Goal: Find specific page/section: Find specific page/section

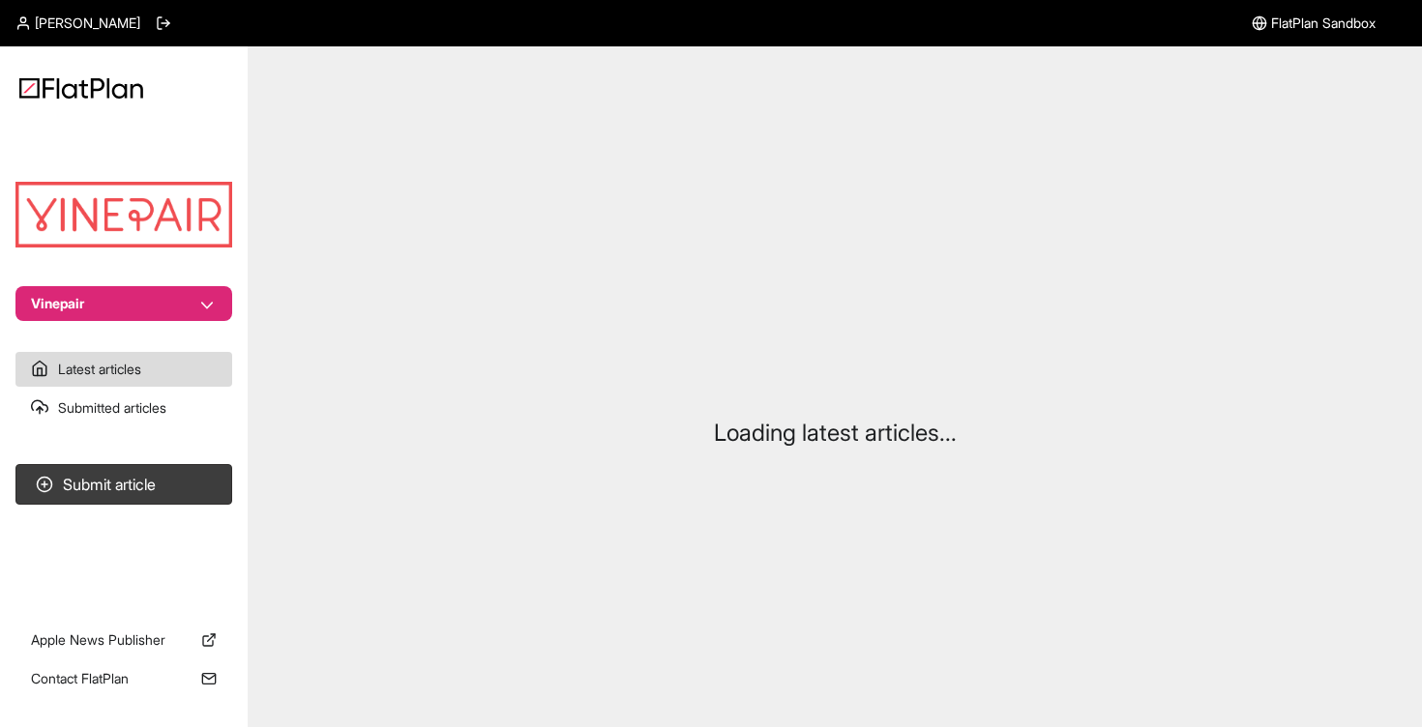
click at [72, 314] on button "Vinepair" at bounding box center [123, 303] width 217 height 35
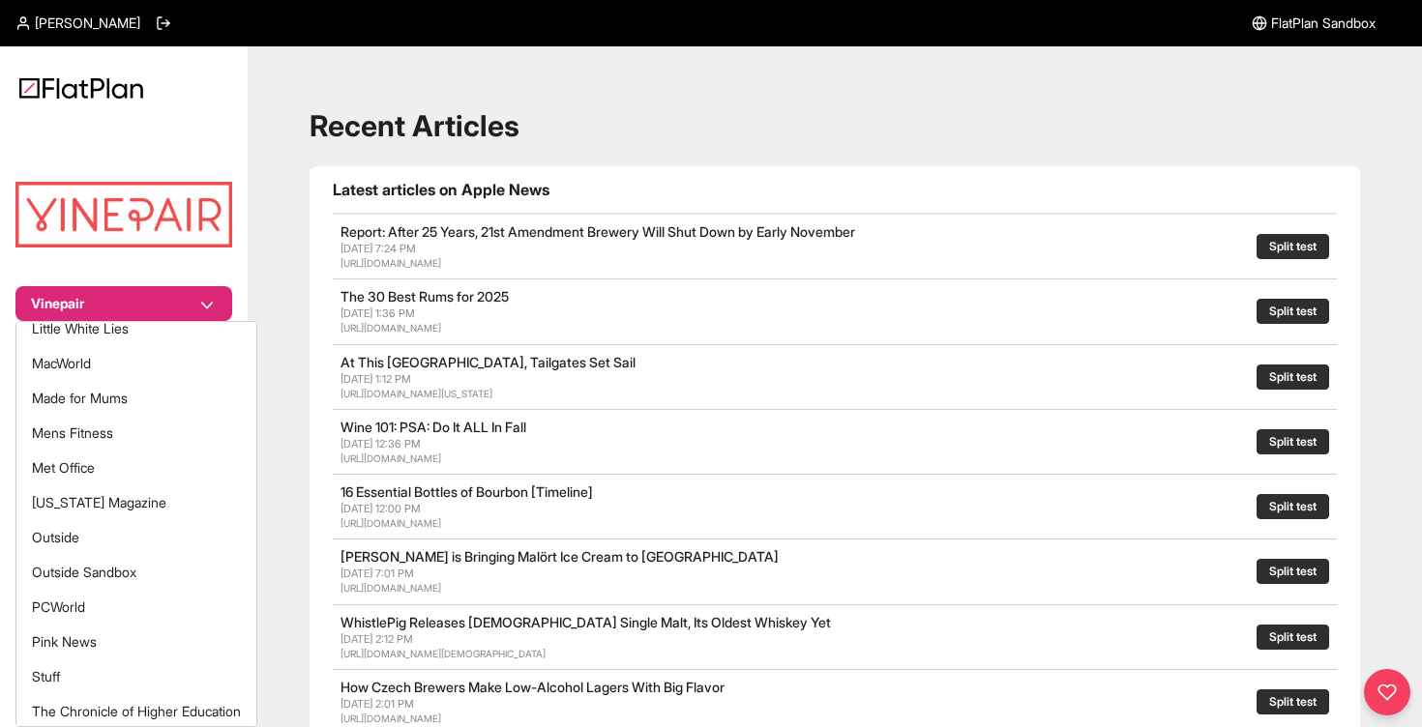
scroll to position [562, 0]
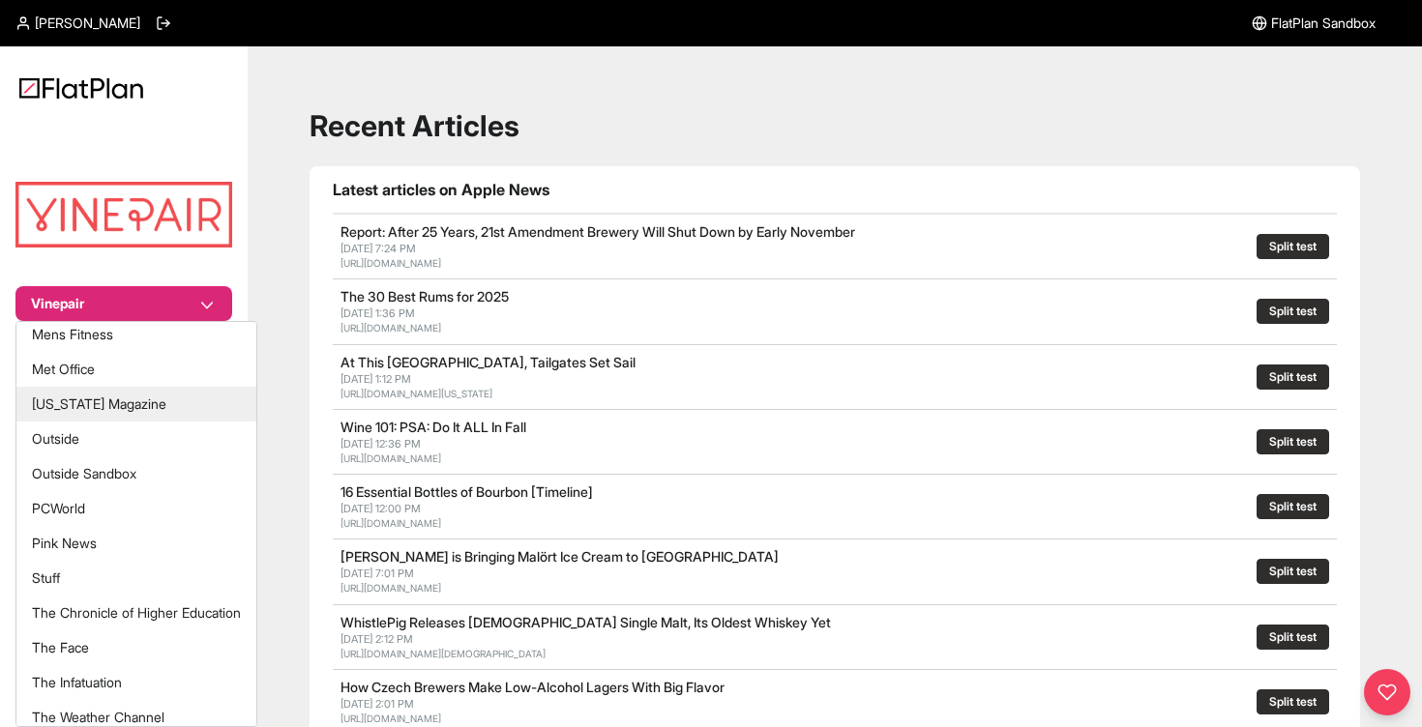
click at [162, 397] on button "[US_STATE] Magazine" at bounding box center [136, 404] width 240 height 35
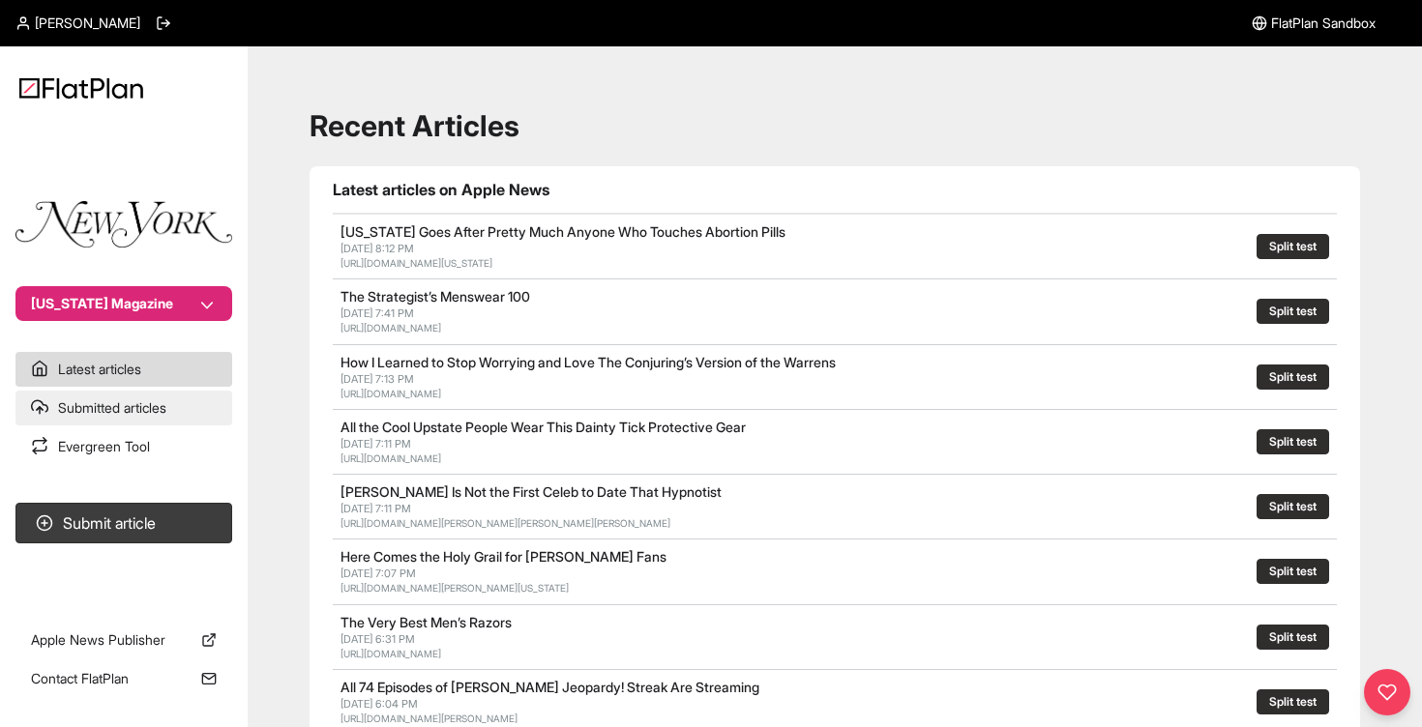
click at [139, 419] on link "Submitted articles" at bounding box center [123, 408] width 217 height 35
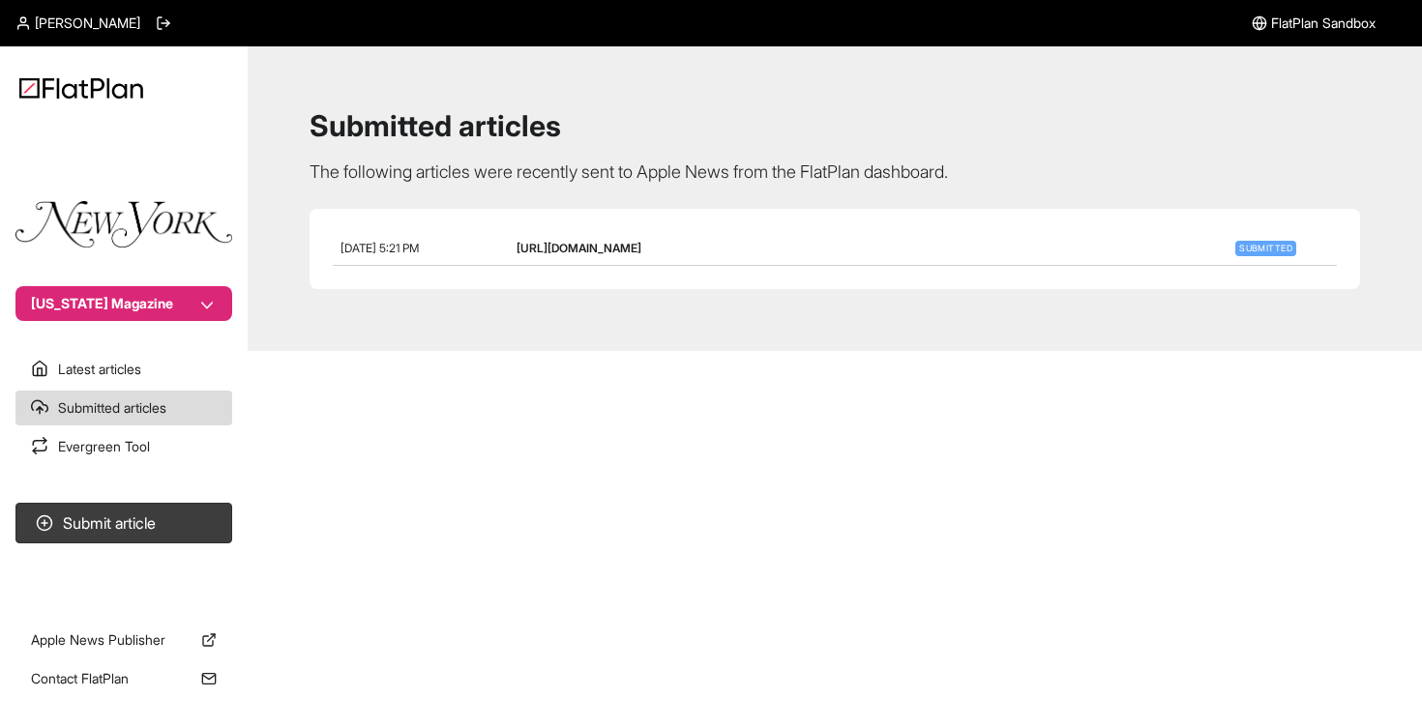
click at [641, 244] on link "http://www.thecut.com/article/how-i-got-this-baby-divorcing-to-explore-bisexual…" at bounding box center [578, 248] width 125 height 15
click at [641, 249] on link "http://www.thecut.com/article/how-i-got-this-baby-divorcing-to-explore-bisexual…" at bounding box center [578, 248] width 125 height 15
click at [168, 470] on nav "New York Magazine Latest articles Submitted articles Evergreen Tool Submit arti…" at bounding box center [124, 363] width 248 height 727
click at [168, 457] on link "Evergreen Tool" at bounding box center [123, 446] width 217 height 35
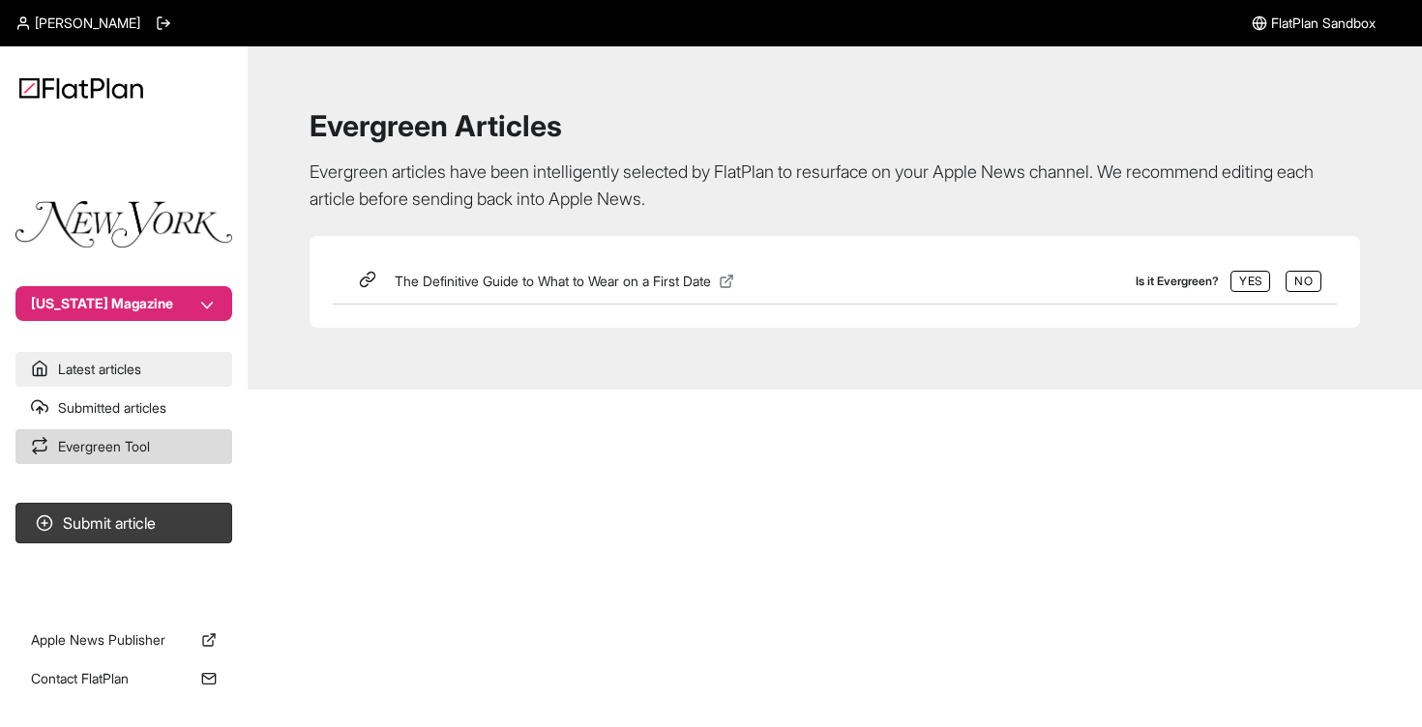
click at [155, 383] on link "Latest articles" at bounding box center [123, 369] width 217 height 35
